Goal: Use online tool/utility: Utilize a website feature to perform a specific function

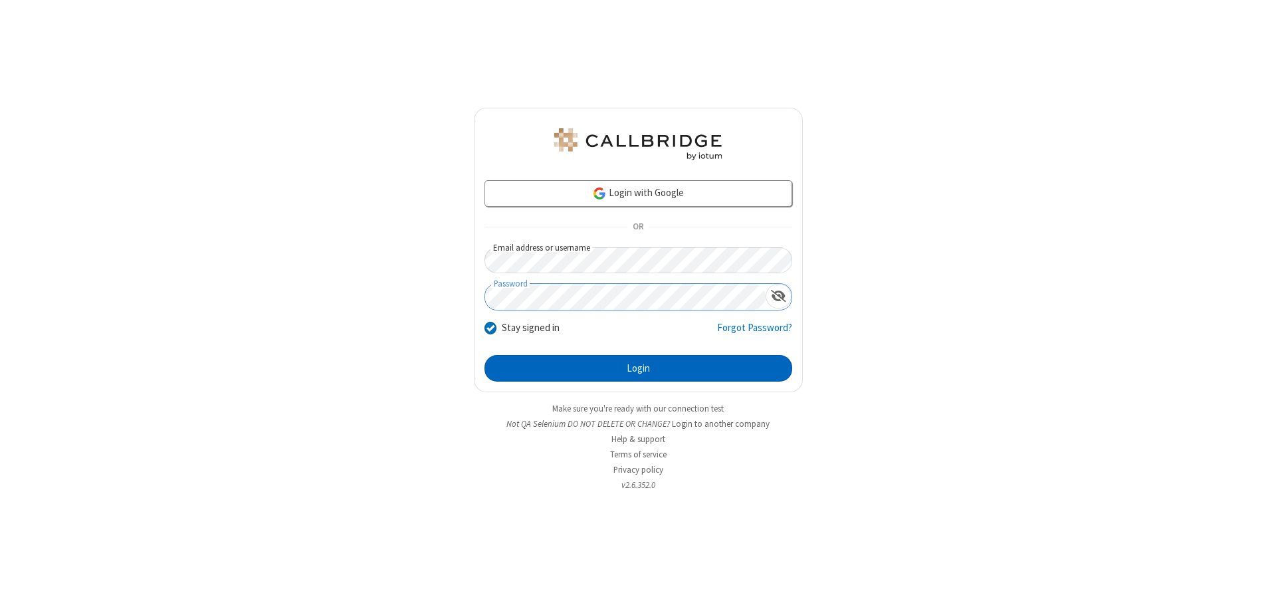
click at [638, 368] on button "Login" at bounding box center [638, 368] width 308 height 27
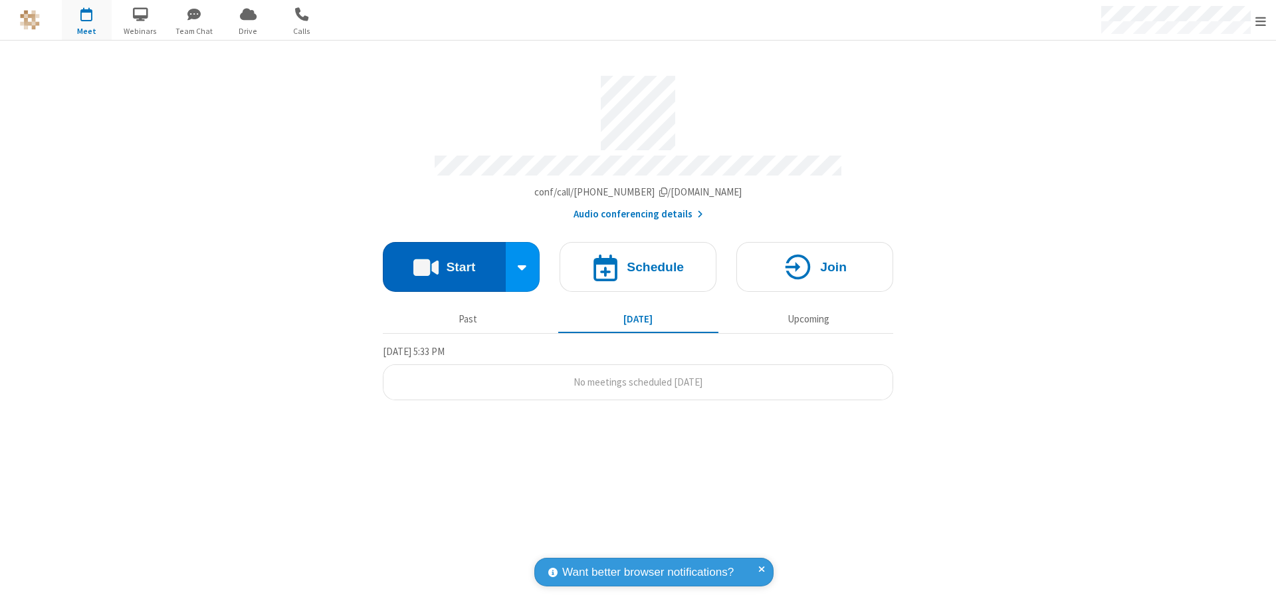
click at [444, 260] on button "Start" at bounding box center [444, 267] width 123 height 50
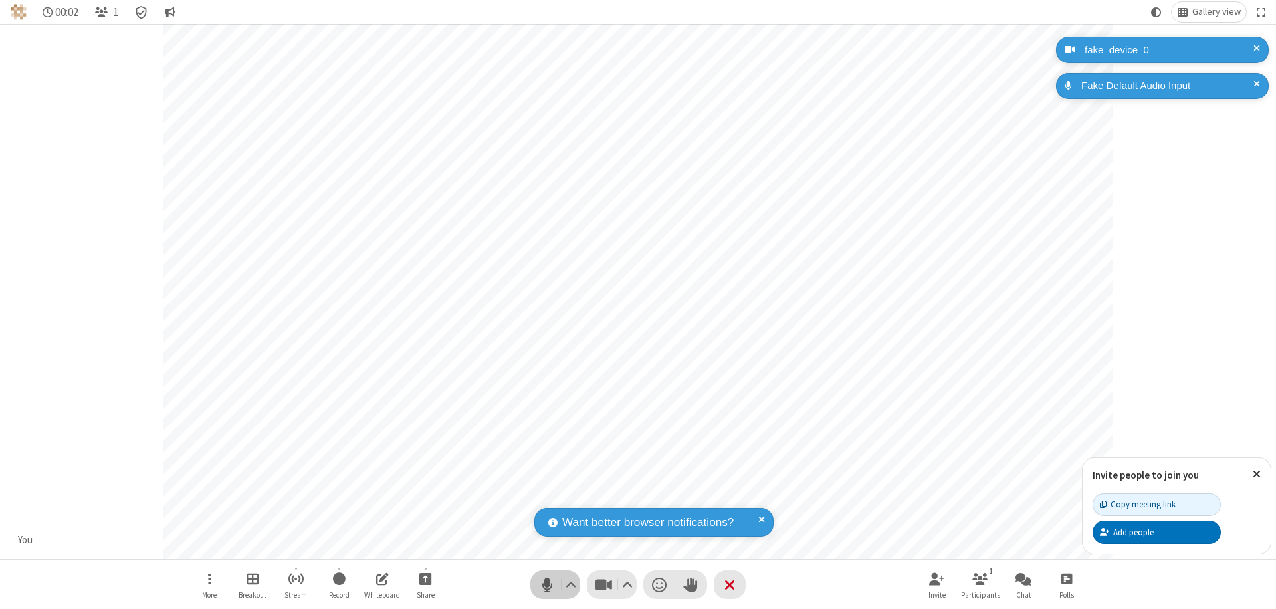
click at [547, 584] on span "Mute (⌘+Shift+A)" at bounding box center [547, 584] width 20 height 19
click at [547, 584] on span "Unmute (⌘+Shift+A)" at bounding box center [547, 584] width 20 height 19
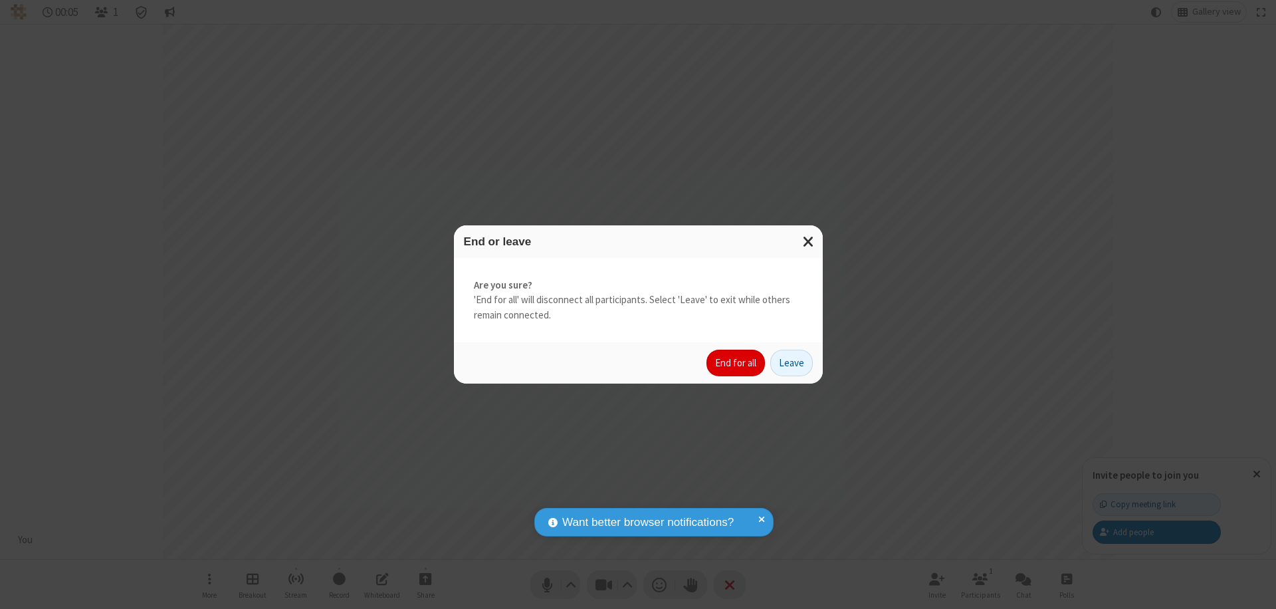
click at [736, 363] on button "End for all" at bounding box center [735, 362] width 58 height 27
